Goal: Task Accomplishment & Management: Manage account settings

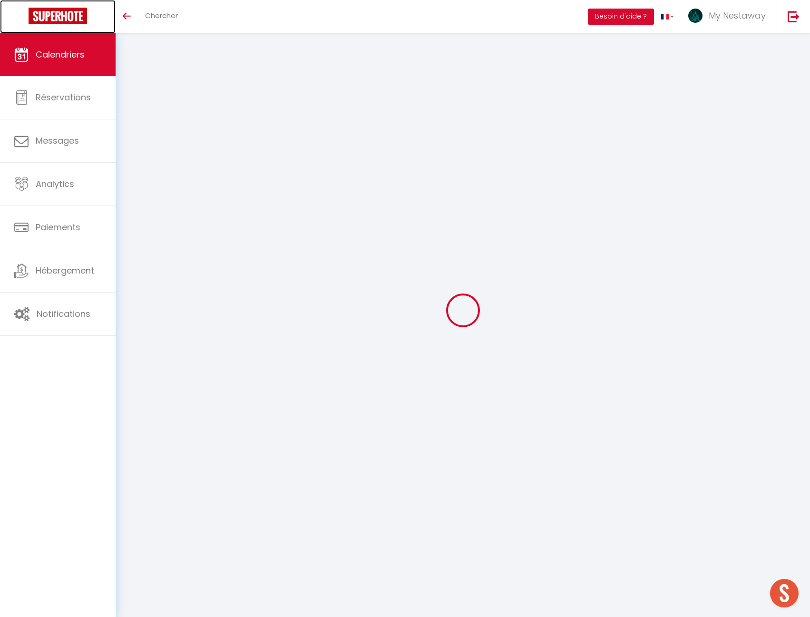
click at [68, 11] on img at bounding box center [58, 16] width 58 height 17
click at [46, 6] on link at bounding box center [58, 16] width 116 height 33
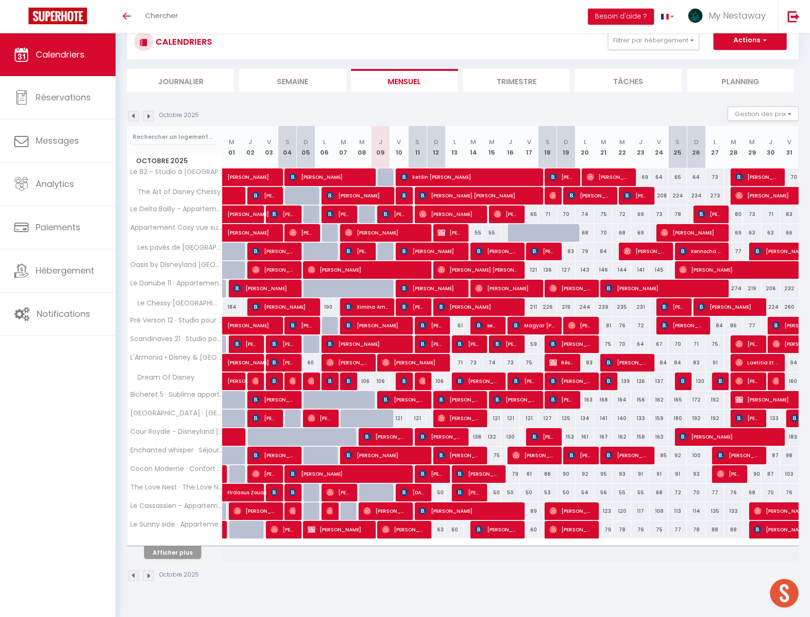
scroll to position [33, 0]
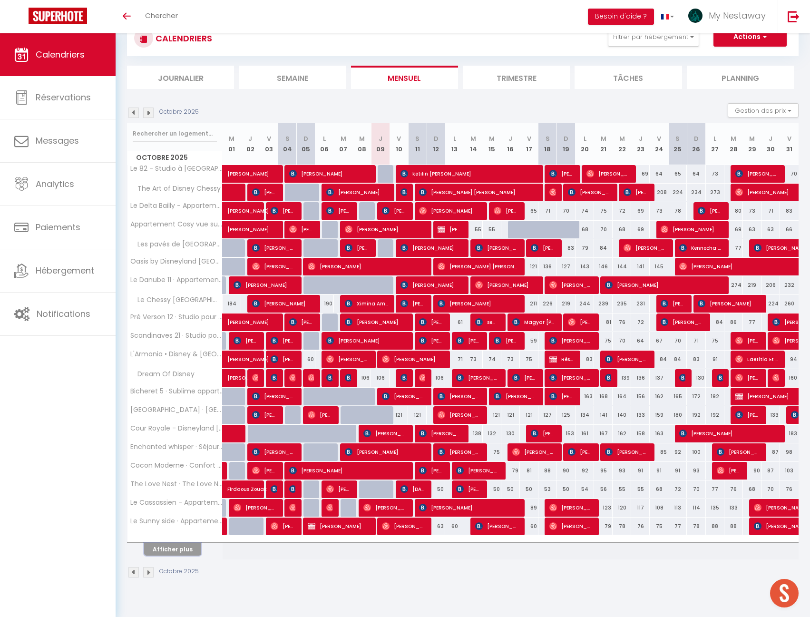
click at [188, 553] on button "Afficher plus" at bounding box center [172, 549] width 57 height 13
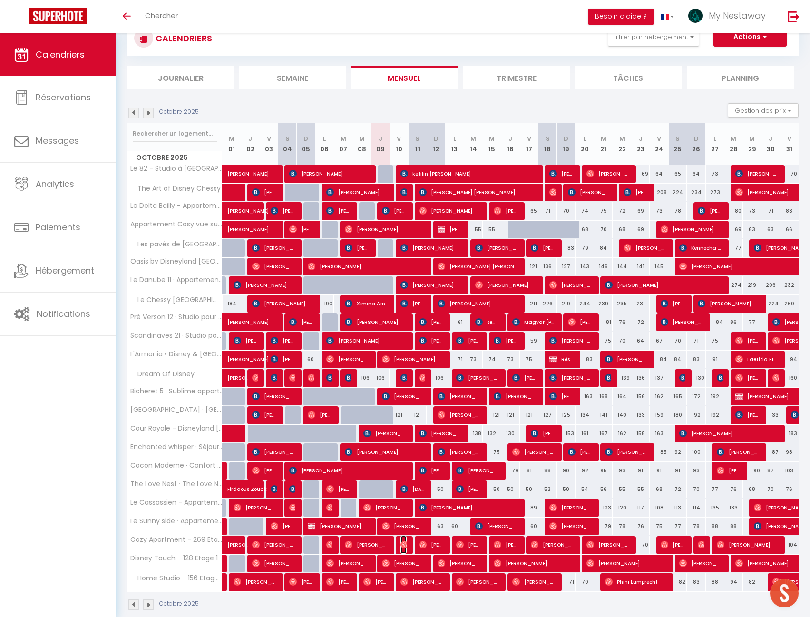
click at [400, 548] on span "Isaac Moctezuma Angüis Monge" at bounding box center [403, 545] width 6 height 18
select select "OK"
select select "0"
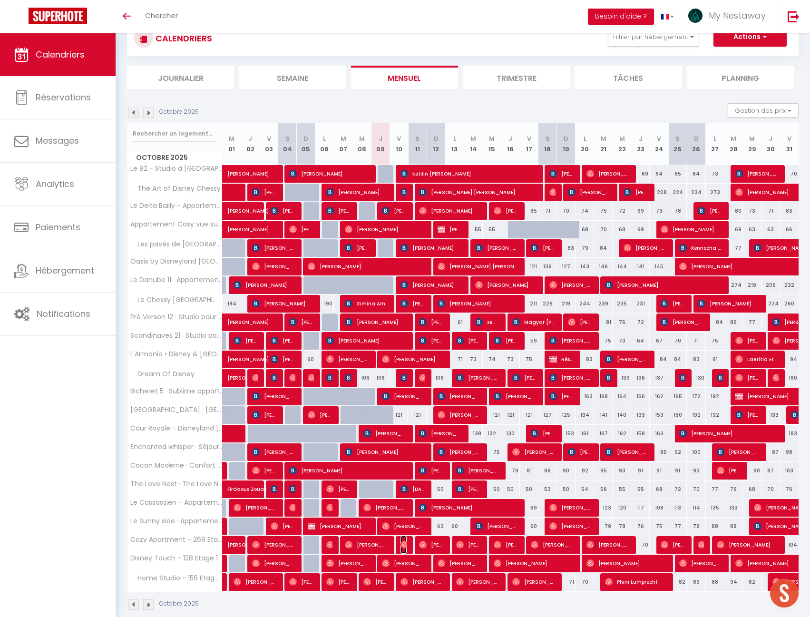
select select "1"
select select
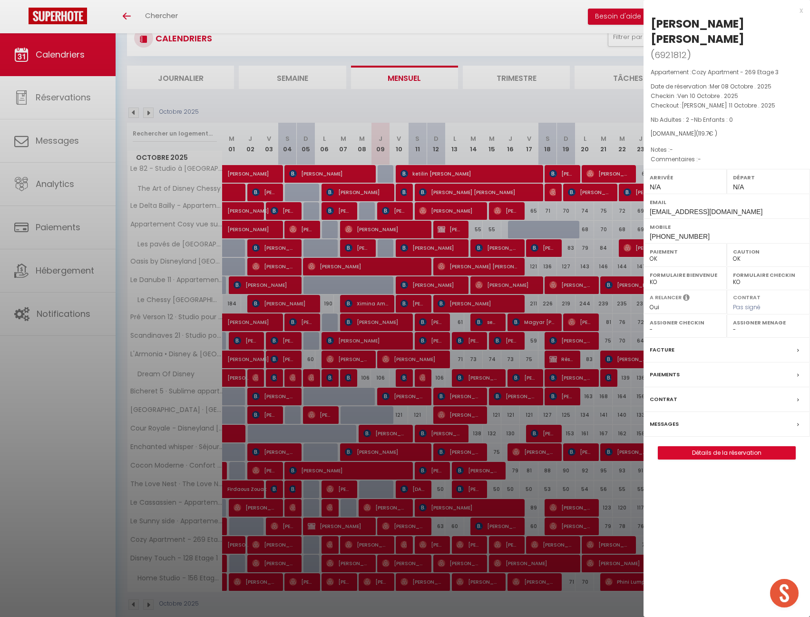
click at [444, 10] on div at bounding box center [405, 308] width 810 height 617
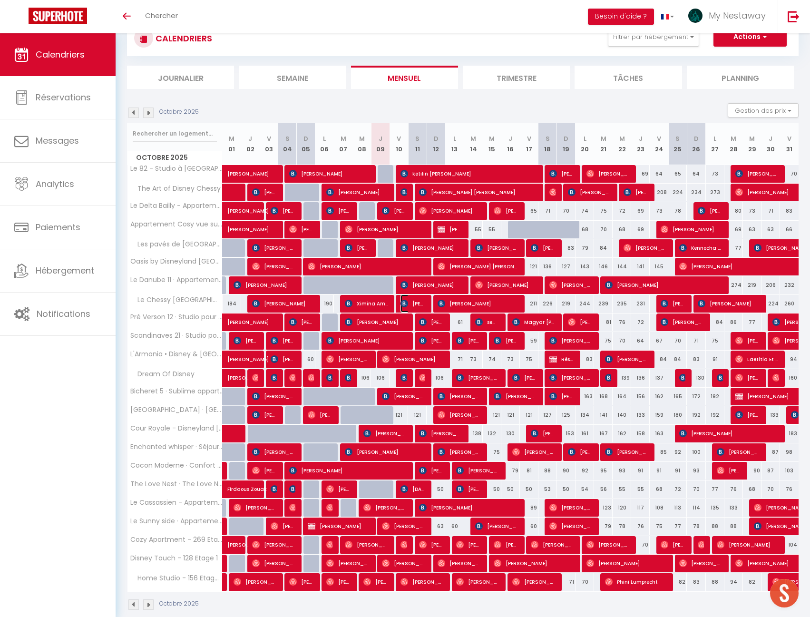
click at [421, 306] on span "Maria Melo" at bounding box center [412, 303] width 25 height 18
select select "KO"
select select "19390"
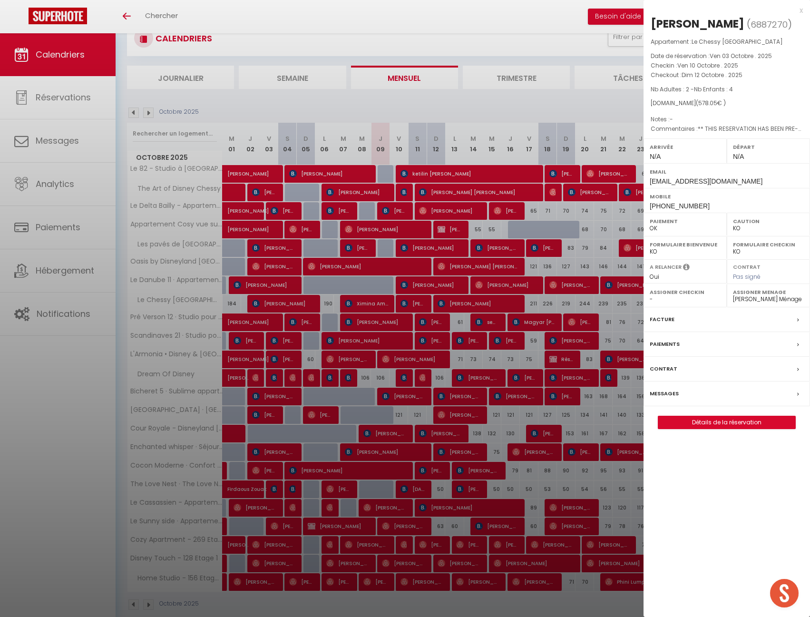
click at [319, 25] on div at bounding box center [405, 308] width 810 height 617
